Goal: Use online tool/utility: Utilize a website feature to perform a specific function

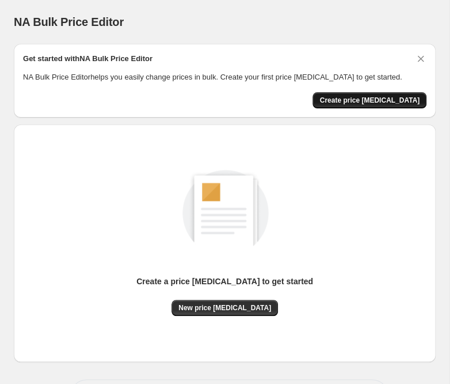
click at [399, 99] on span "Create price [MEDICAL_DATA]" at bounding box center [370, 100] width 100 height 9
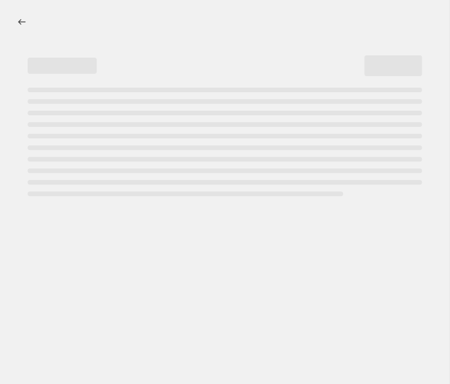
select select "percentage"
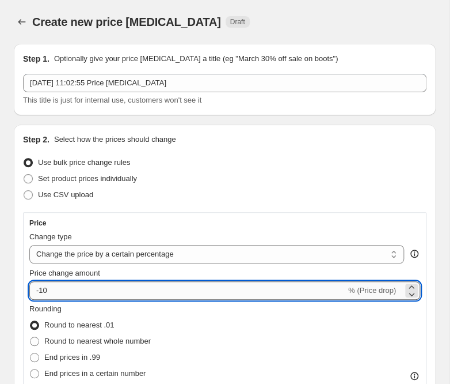
drag, startPoint x: 79, startPoint y: 287, endPoint x: 73, endPoint y: 287, distance: 6.3
click at [73, 287] on input "-10" at bounding box center [187, 290] width 317 height 18
type input "-1"
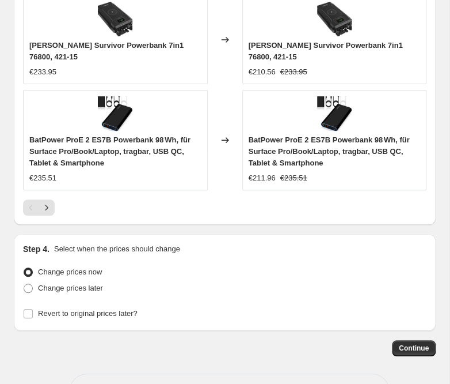
scroll to position [1208, 0]
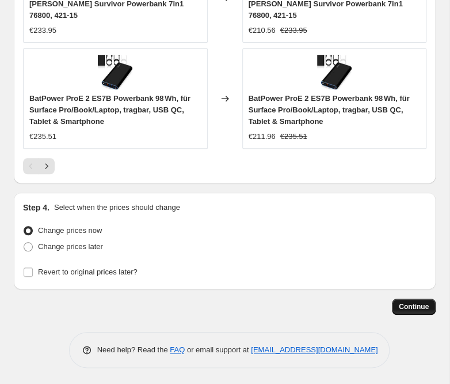
type input "-25"
click at [407, 307] on span "Continue" at bounding box center [414, 306] width 30 height 9
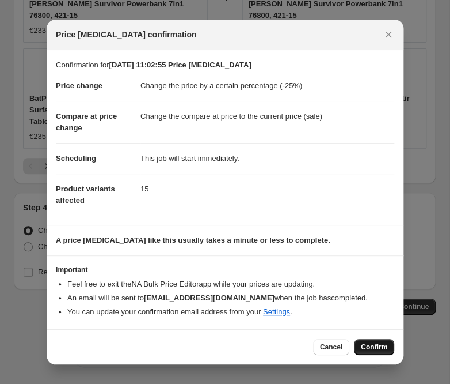
click at [365, 351] on span "Confirm" at bounding box center [374, 346] width 26 height 9
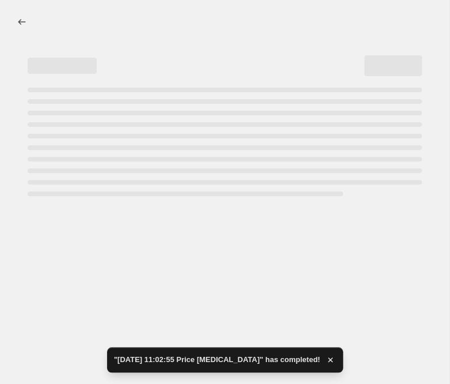
select select "percentage"
